Goal: Download file/media

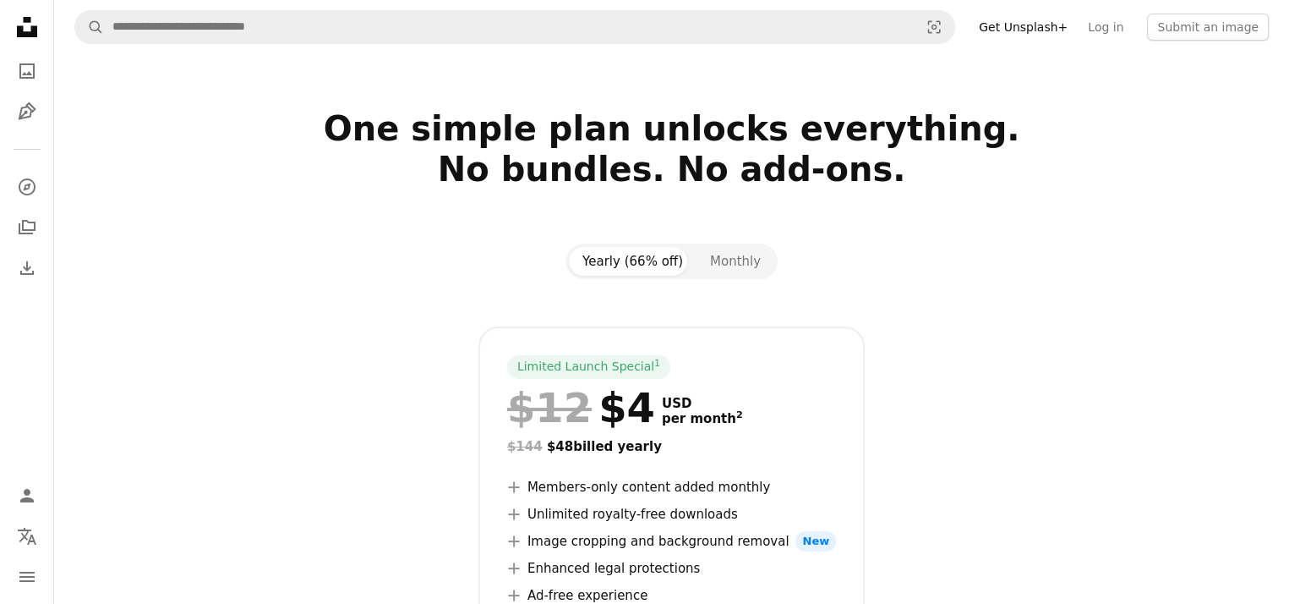
click at [501, 47] on nav "A magnifying glass Visual search Get Unsplash+ Log in Submit an image" at bounding box center [671, 27] width 1235 height 54
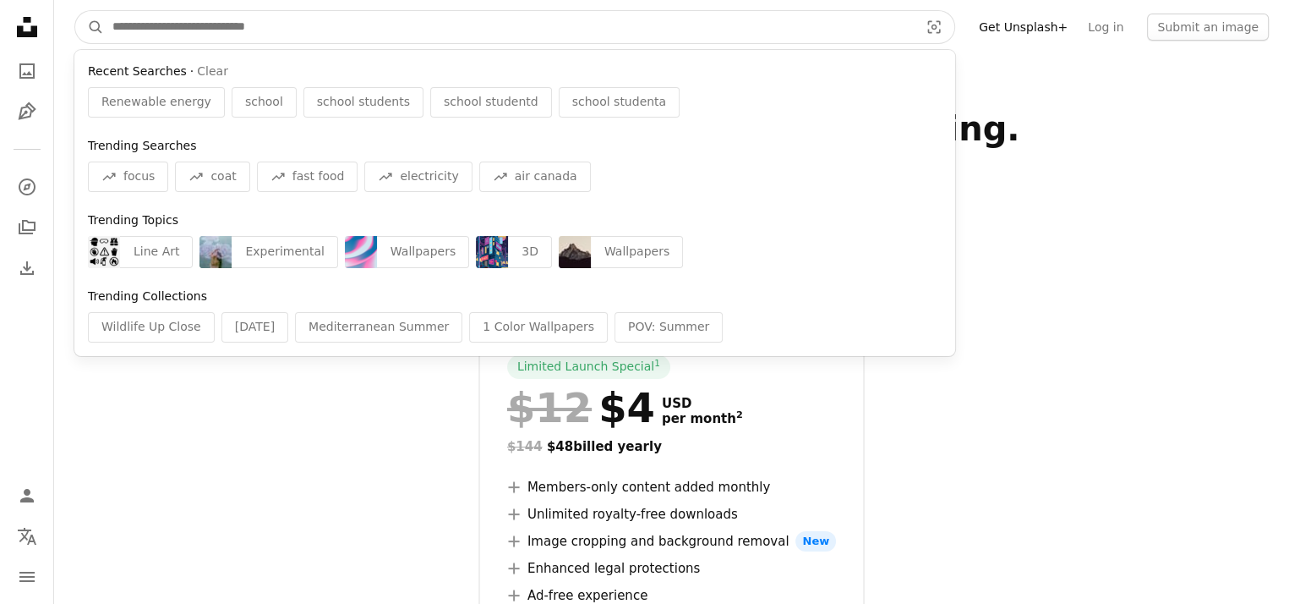
click at [494, 37] on input "Find visuals sitewide" at bounding box center [509, 27] width 810 height 32
paste input "**********"
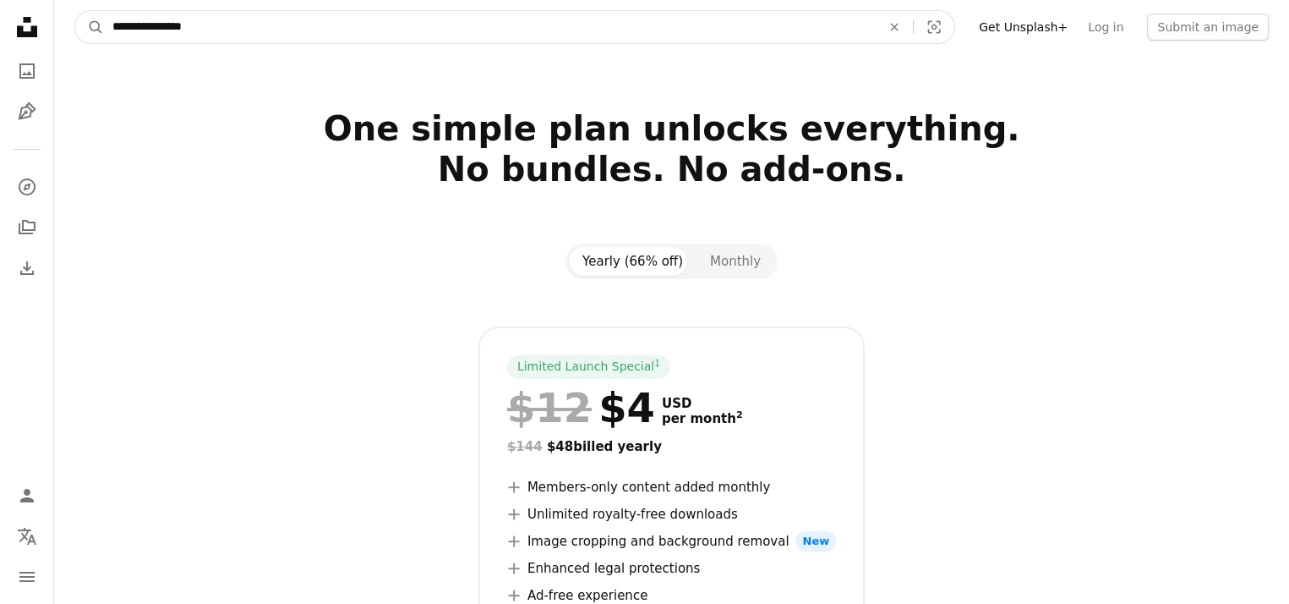
click at [832, 26] on input "**********" at bounding box center [490, 27] width 772 height 32
type input "**********"
click at [75, 11] on button "A magnifying glass" at bounding box center [89, 27] width 29 height 32
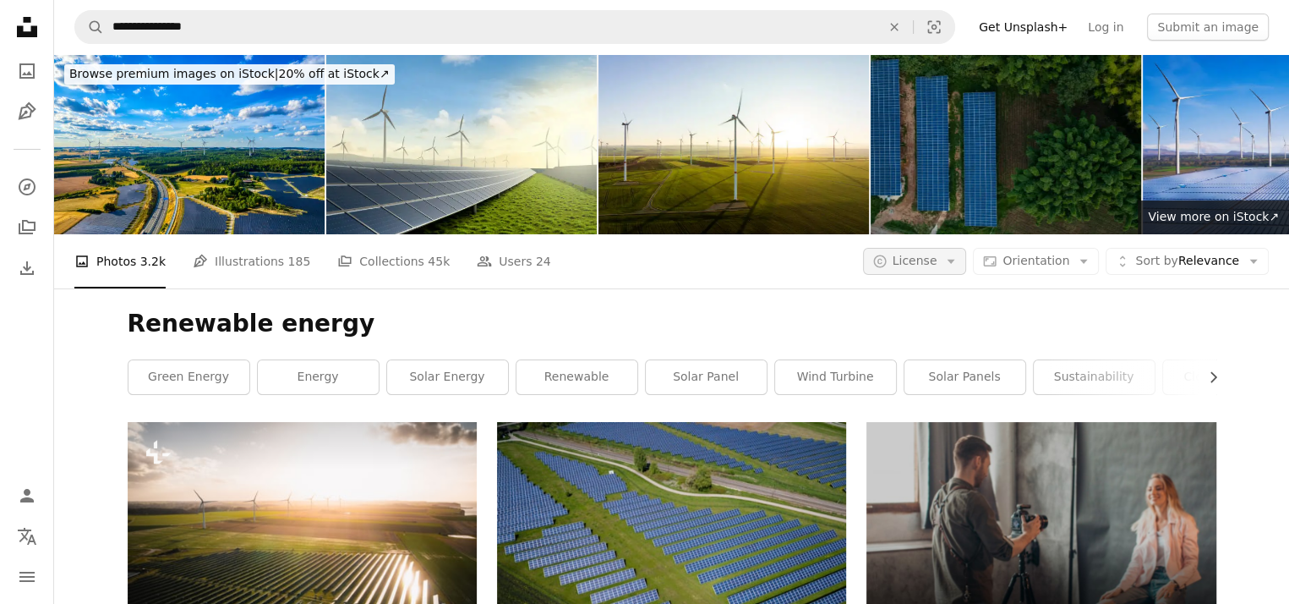
click at [954, 260] on button "A copyright icon © License Arrow down" at bounding box center [915, 261] width 104 height 27
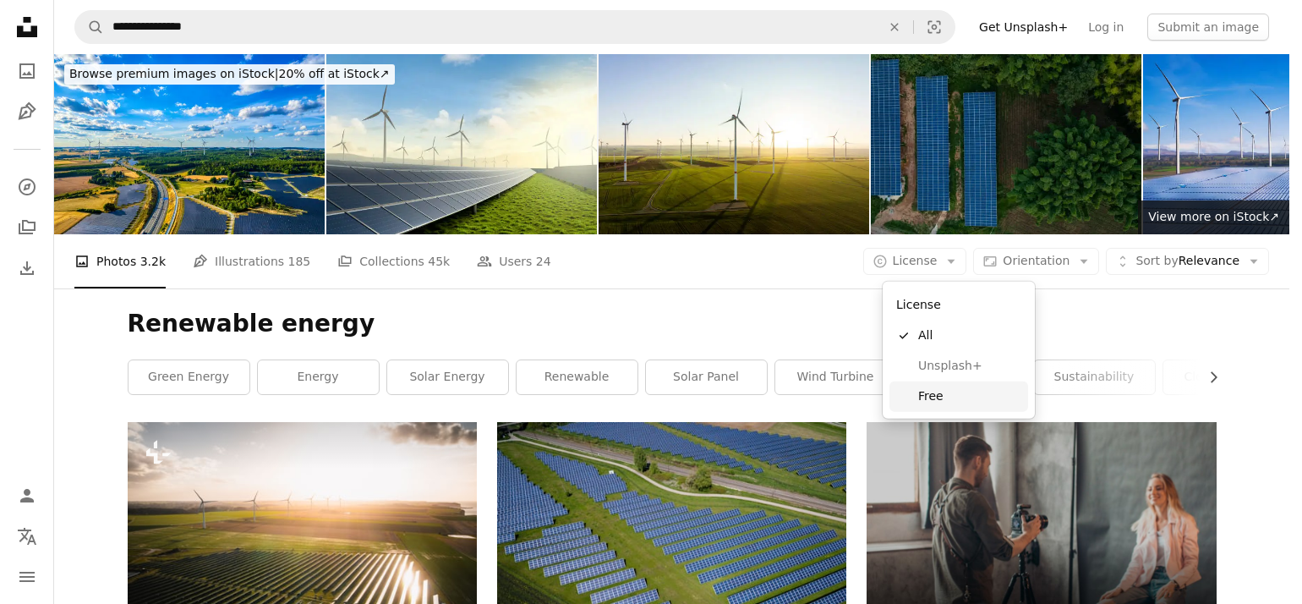
click at [947, 394] on span "Free" at bounding box center [969, 396] width 103 height 17
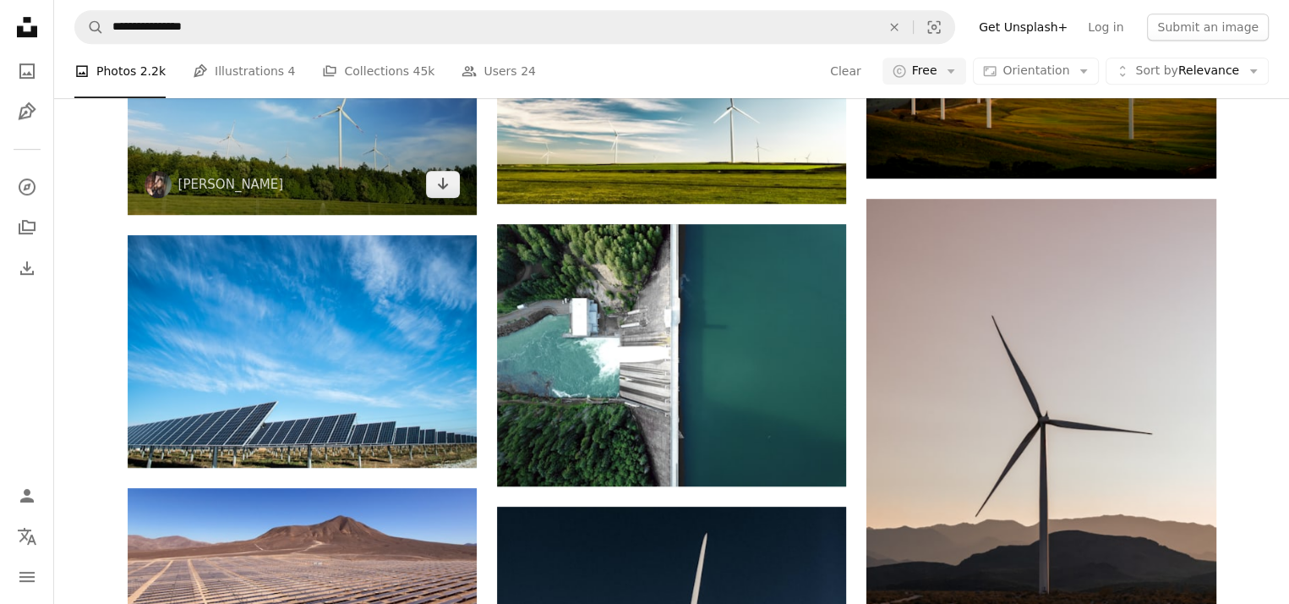
scroll to position [676, 0]
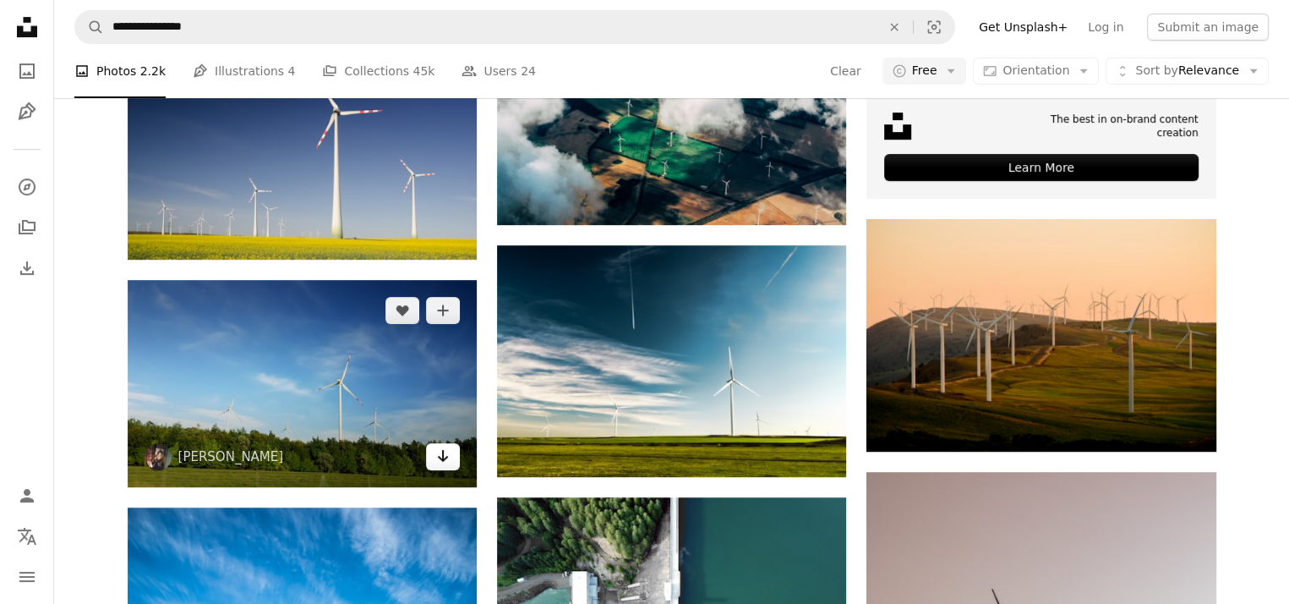
click at [453, 454] on link "Arrow pointing down" at bounding box center [443, 456] width 34 height 27
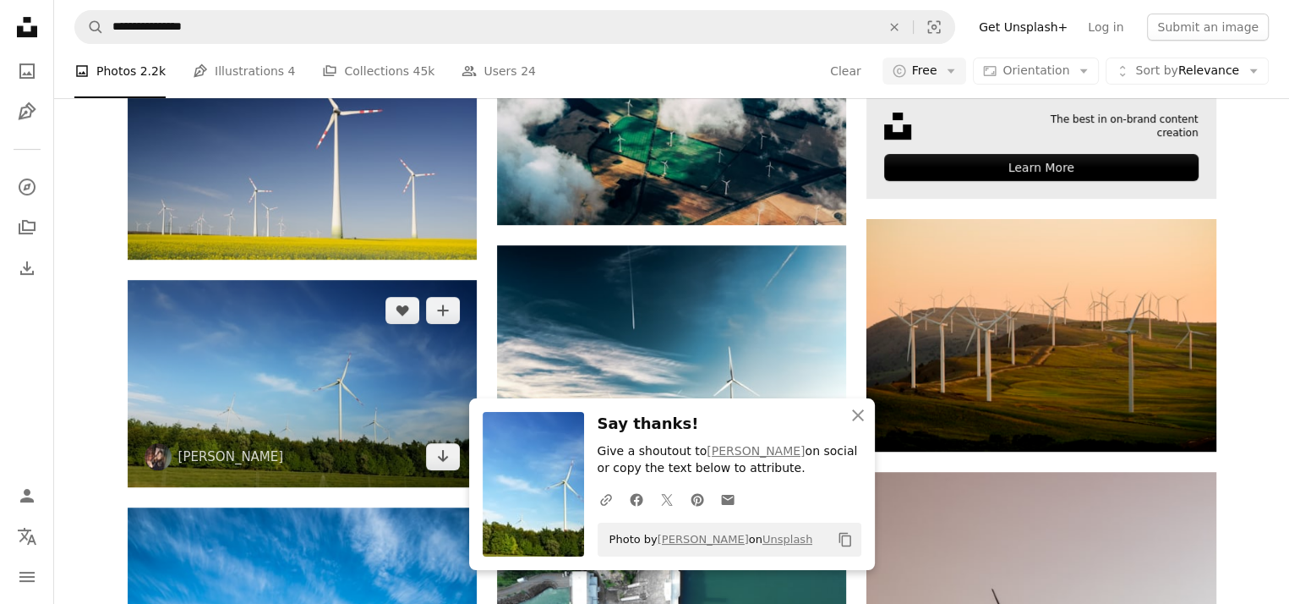
scroll to position [423, 0]
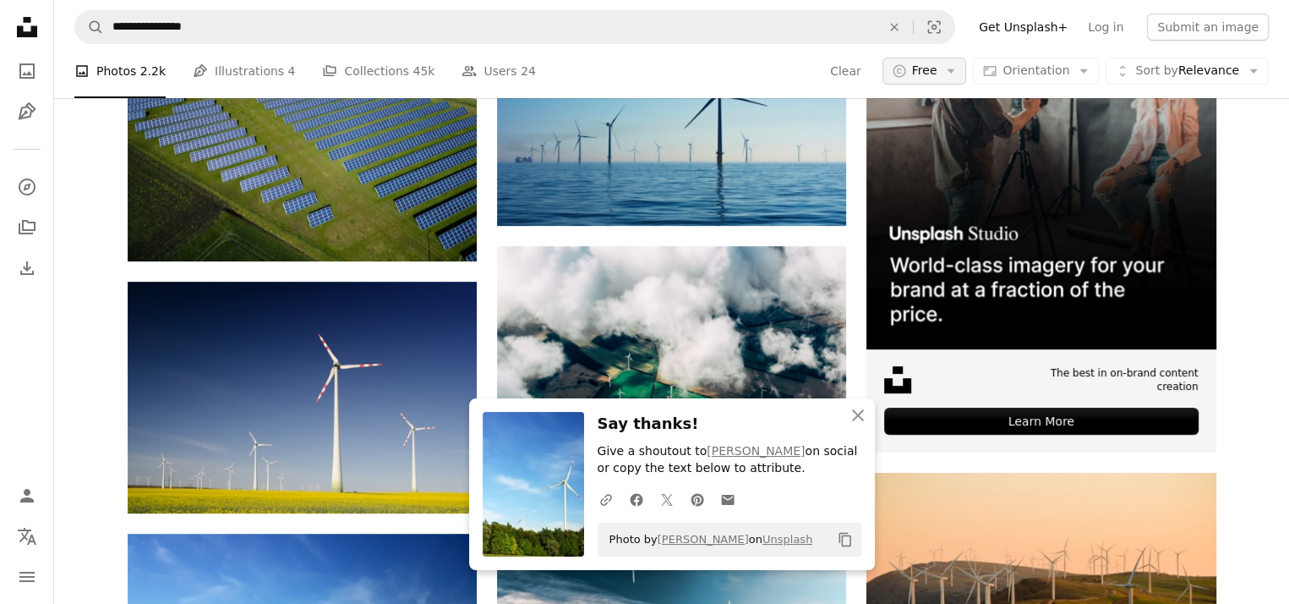
click at [933, 67] on span "Free" at bounding box center [924, 71] width 25 height 17
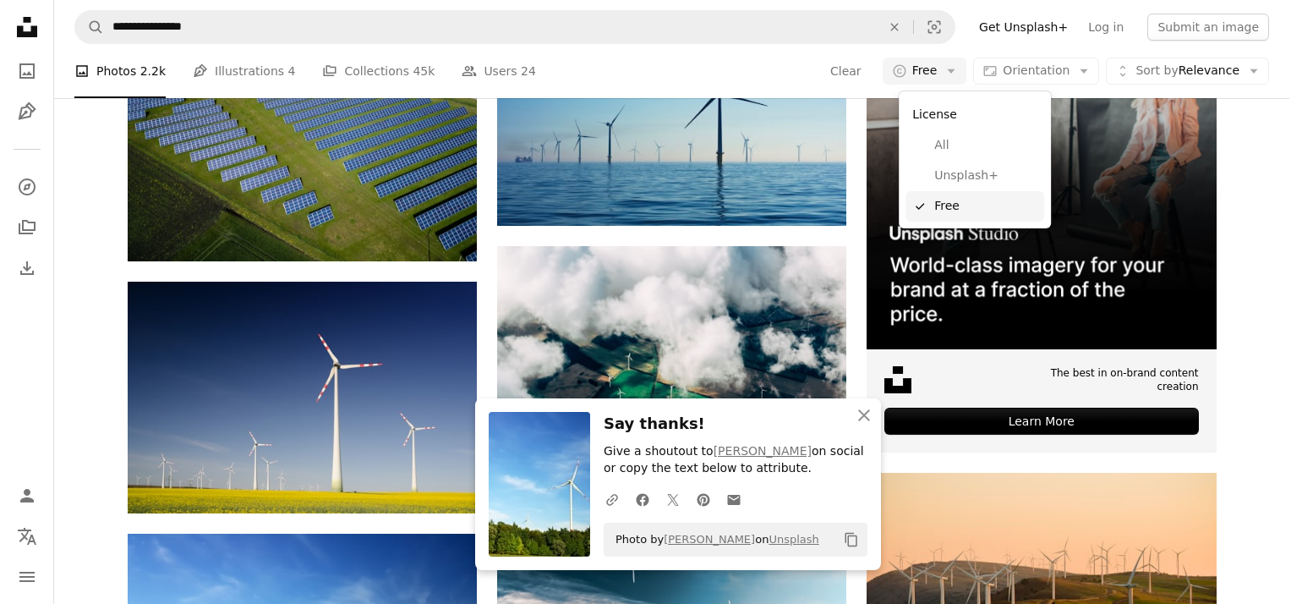
click at [965, 201] on span "Free" at bounding box center [985, 206] width 103 height 17
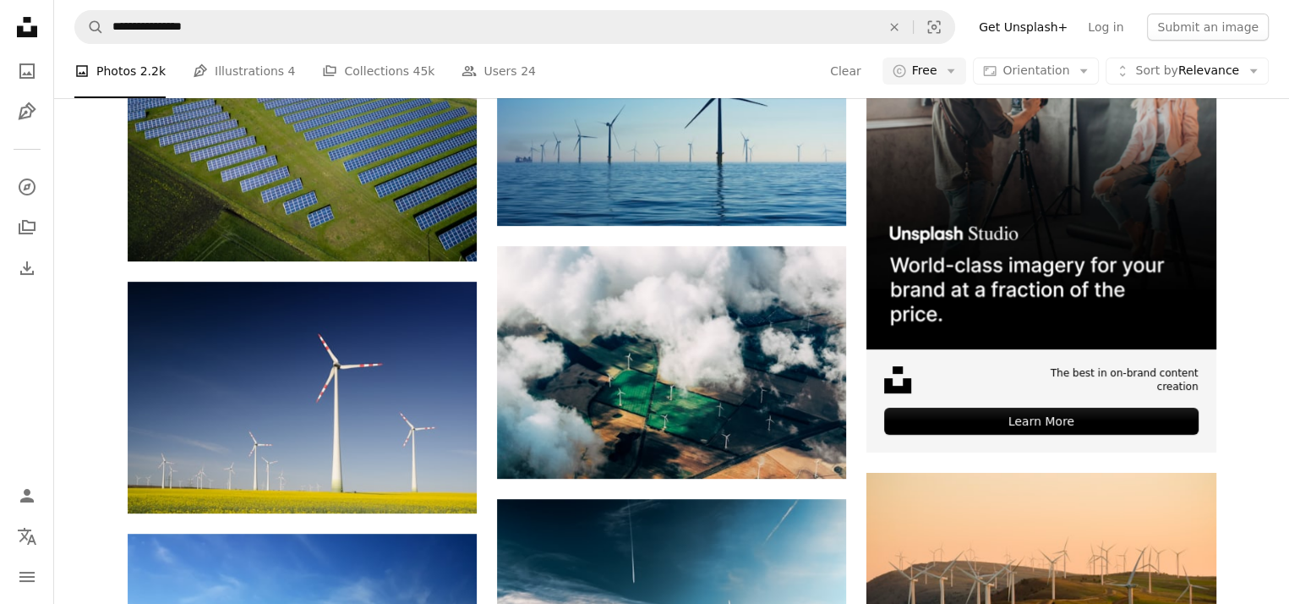
scroll to position [1691, 0]
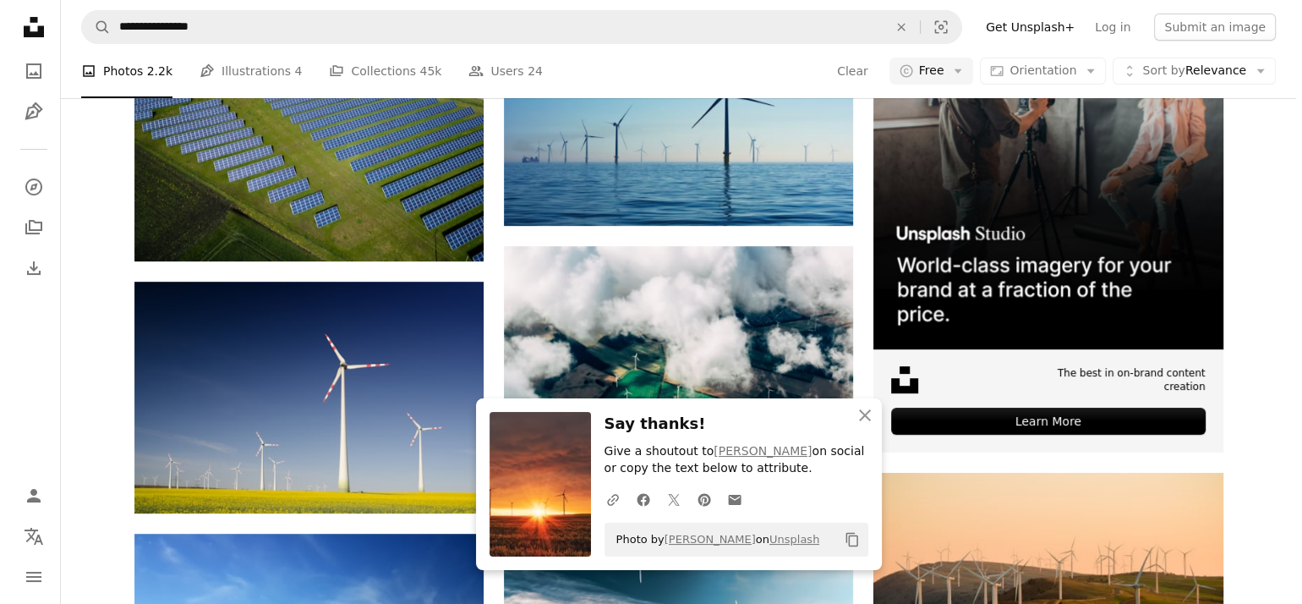
scroll to position [1522, 0]
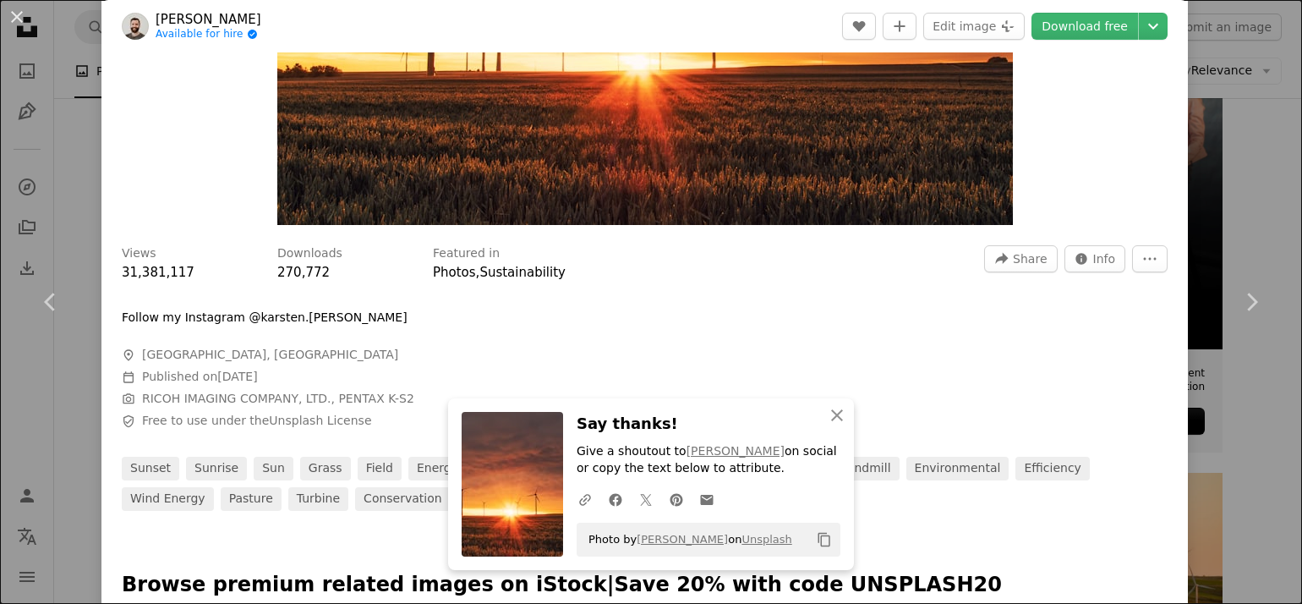
scroll to position [423, 0]
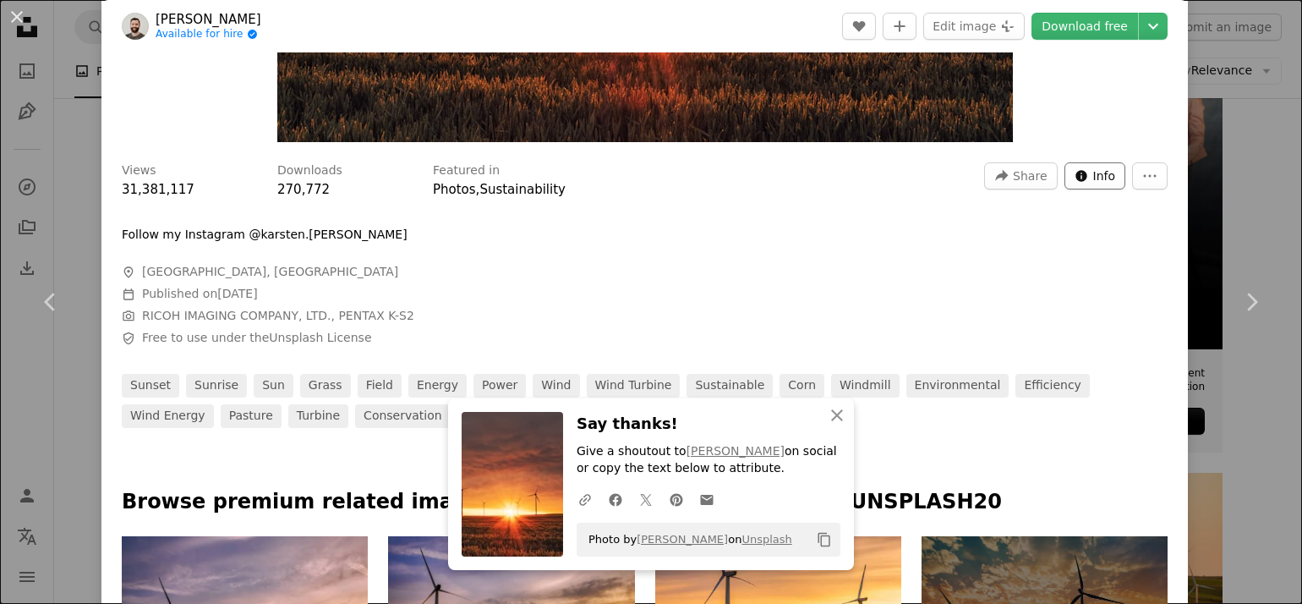
click at [1078, 170] on button "Info icon Info" at bounding box center [1095, 175] width 62 height 27
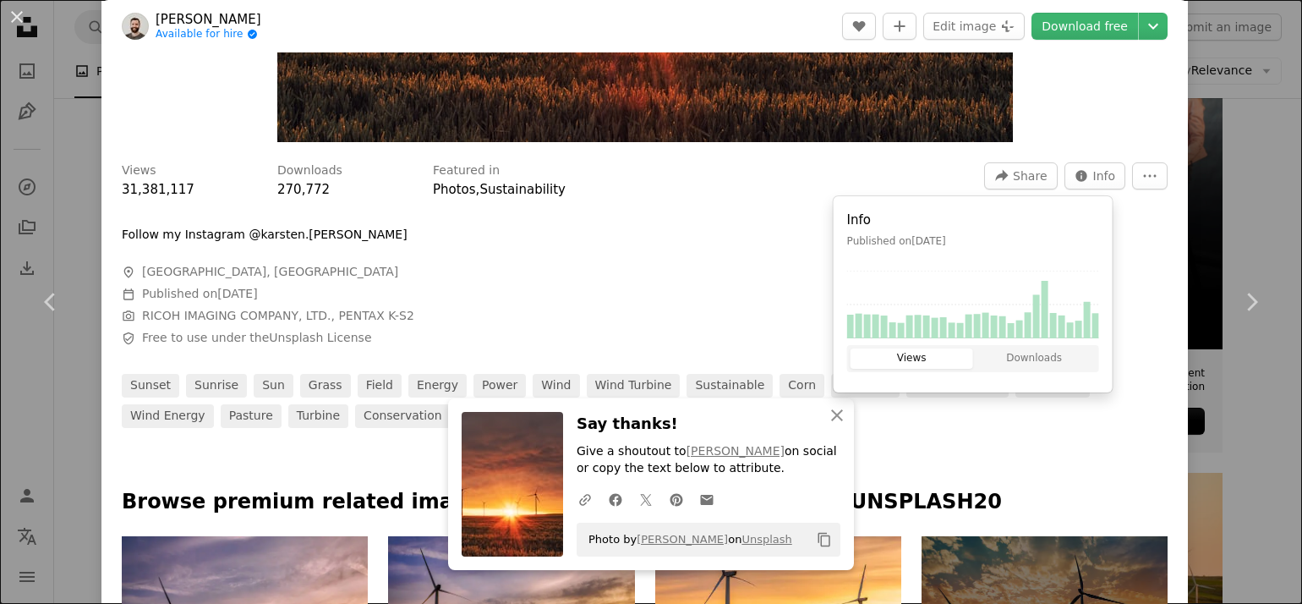
click at [1128, 276] on div "Views 31,381,117 Downloads 270,772 Featured in Photos , Sustainability A forwar…" at bounding box center [644, 288] width 1086 height 277
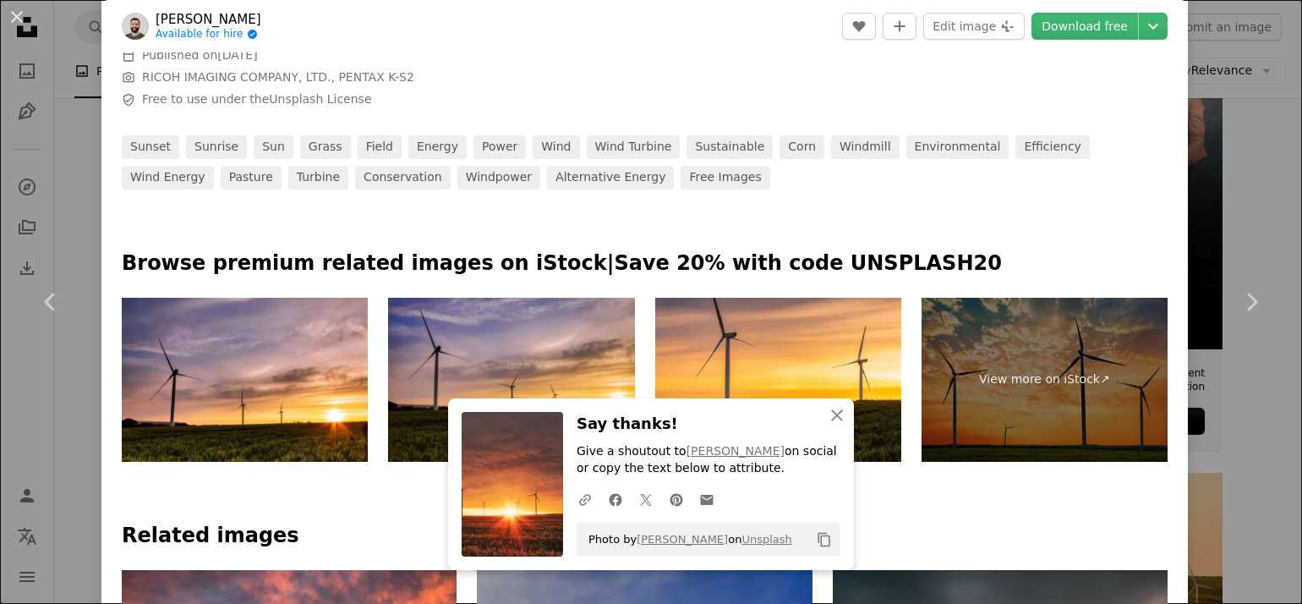
scroll to position [507, 0]
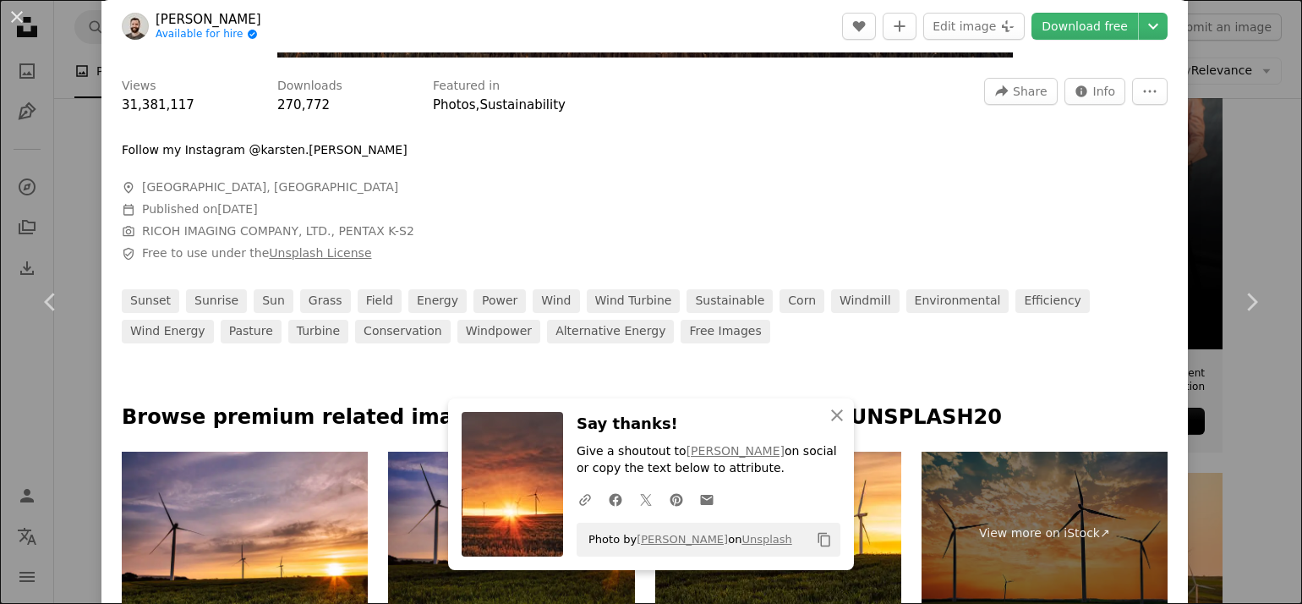
click at [273, 256] on link "Unsplash License" at bounding box center [320, 253] width 102 height 14
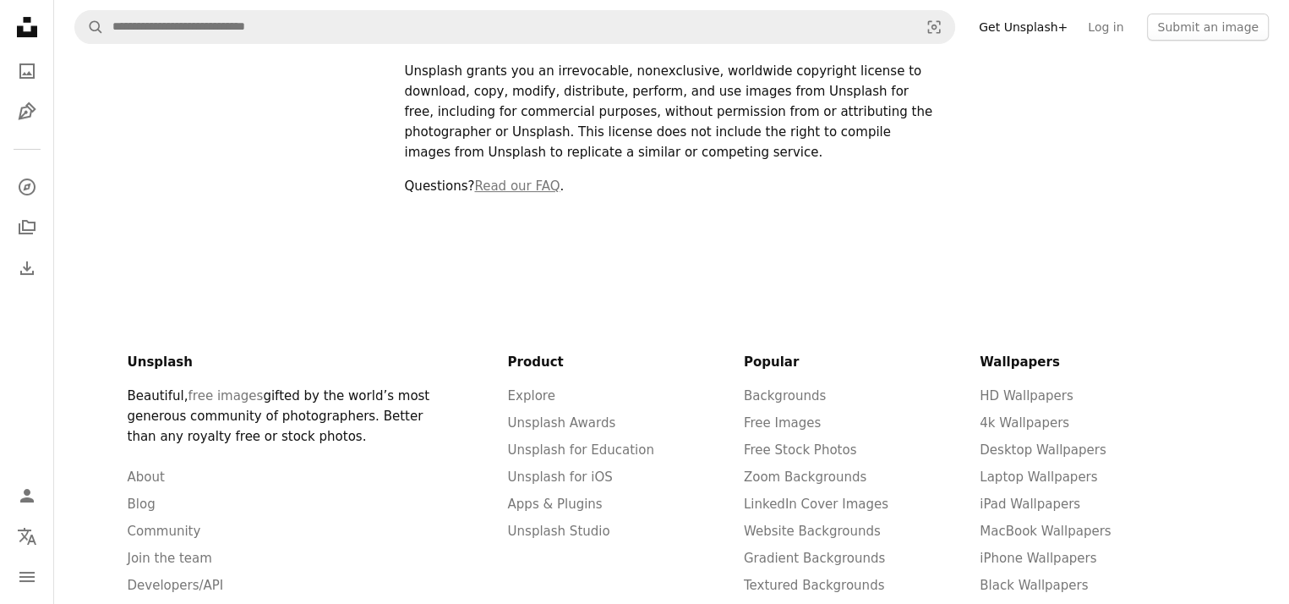
scroll to position [338, 0]
